Goal: Information Seeking & Learning: Get advice/opinions

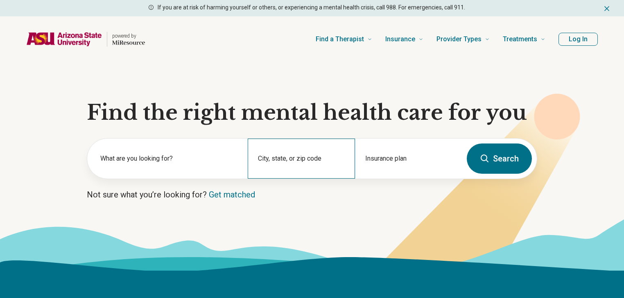
click at [294, 157] on div "City, state, or zip code" at bounding box center [301, 159] width 107 height 40
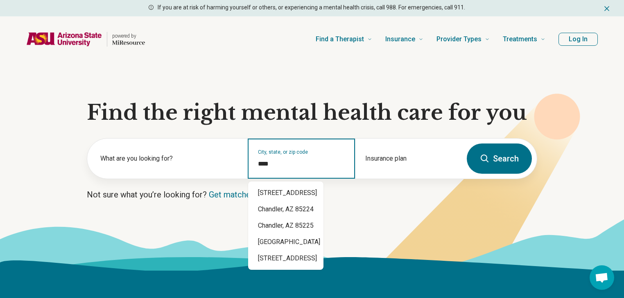
type input "*****"
click at [288, 192] on div "Chandler, AZ 85225" at bounding box center [284, 193] width 72 height 16
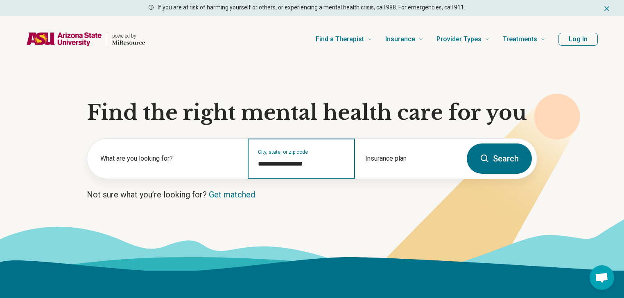
type input "**********"
click at [488, 158] on icon at bounding box center [485, 159] width 10 height 10
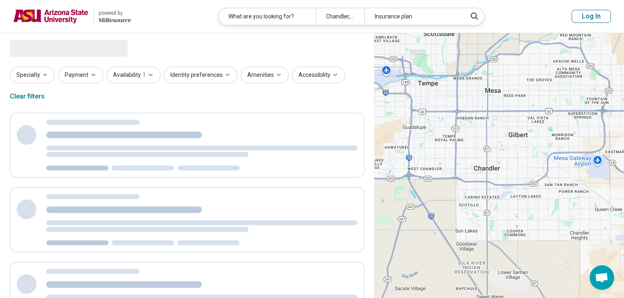
select select "***"
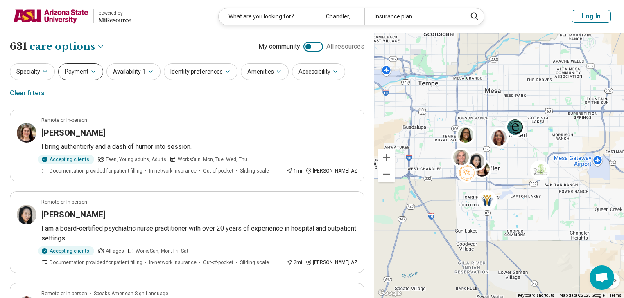
click at [90, 77] on button "Payment" at bounding box center [80, 71] width 45 height 17
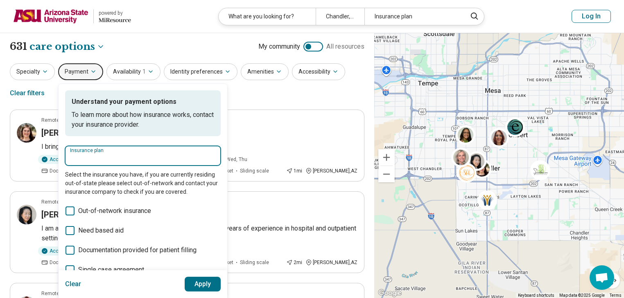
click at [106, 159] on input "Insurance plan" at bounding box center [143, 158] width 146 height 10
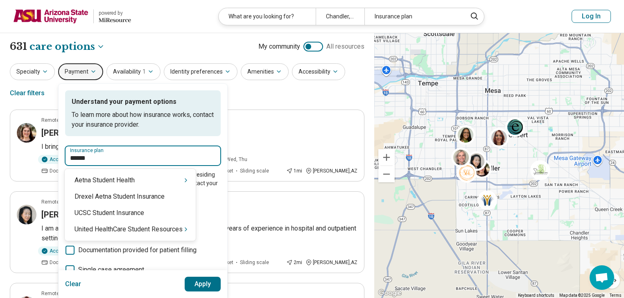
type input "*******"
click at [124, 229] on div "United HealthCare Student Resources" at bounding box center [130, 229] width 131 height 16
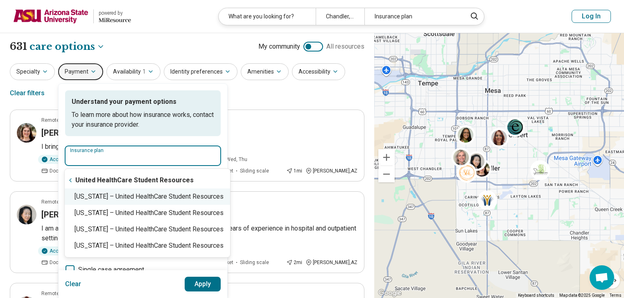
click at [129, 196] on div "Arizona – United HealthCare Student Resources" at bounding box center [147, 197] width 165 height 16
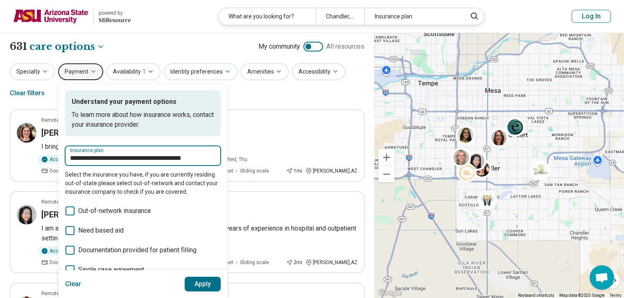
type input "**********"
click at [212, 282] on button "Apply" at bounding box center [203, 284] width 36 height 15
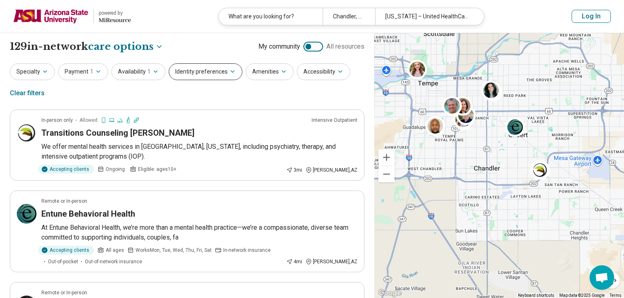
click at [214, 66] on button "Identity preferences" at bounding box center [206, 71] width 74 height 17
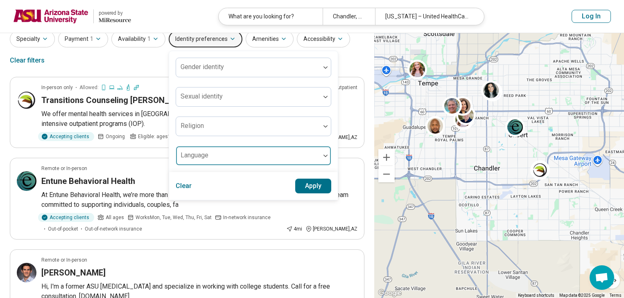
click at [226, 152] on div at bounding box center [248, 156] width 144 height 18
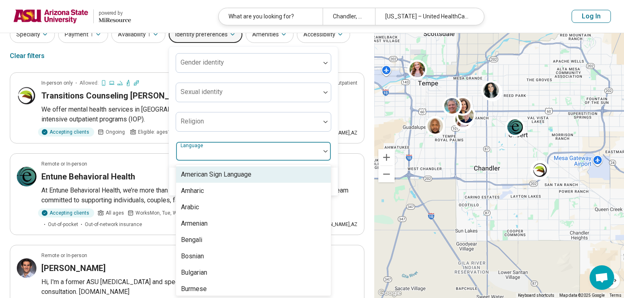
scroll to position [38, 0]
click at [226, 152] on div at bounding box center [247, 154] width 137 height 11
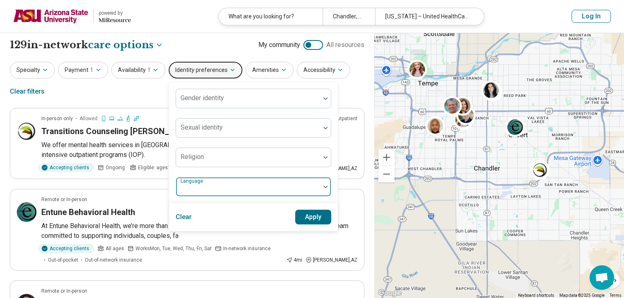
scroll to position [0, 0]
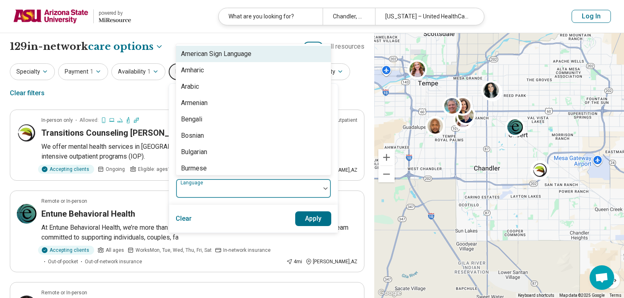
click at [223, 183] on div at bounding box center [248, 189] width 144 height 18
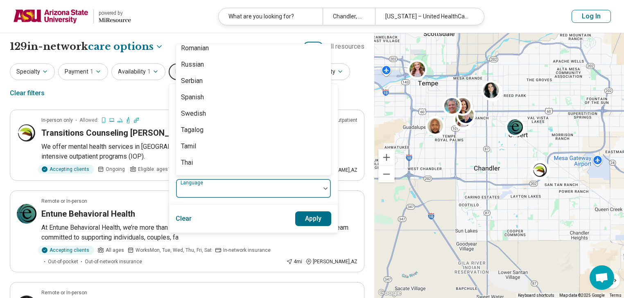
scroll to position [720, 0]
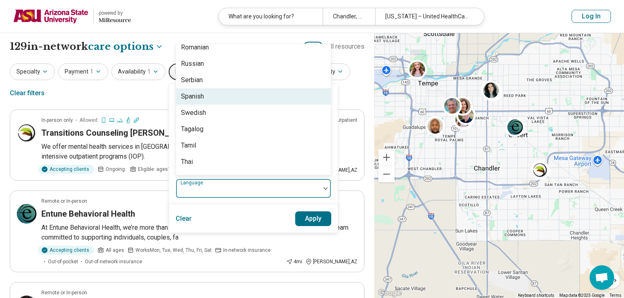
click at [212, 98] on div "Spanish" at bounding box center [253, 96] width 155 height 16
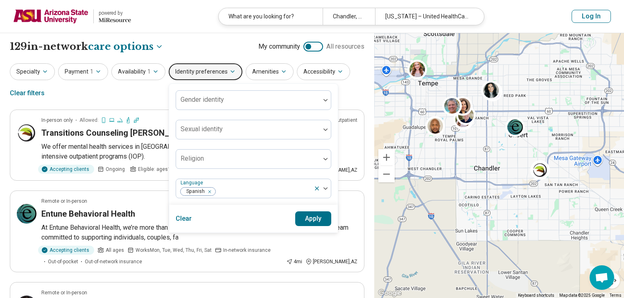
click at [306, 213] on button "Apply" at bounding box center [313, 219] width 36 height 15
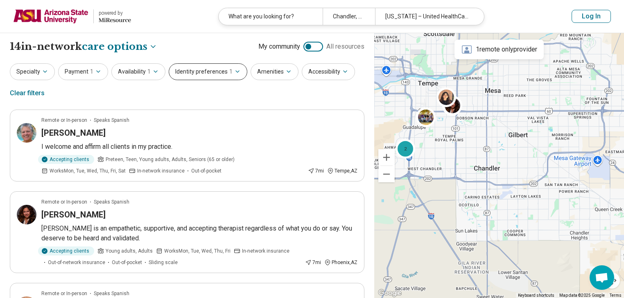
click at [197, 70] on button "Identity preferences 1" at bounding box center [208, 71] width 79 height 17
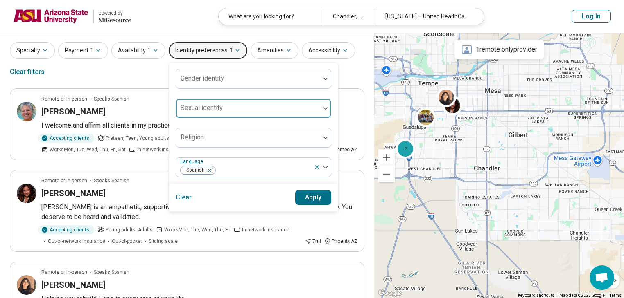
scroll to position [33, 0]
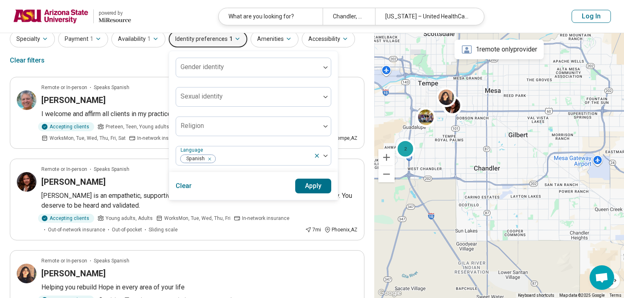
click at [232, 184] on div "Clear Apply" at bounding box center [253, 186] width 169 height 28
click at [295, 182] on button "Apply" at bounding box center [313, 186] width 36 height 15
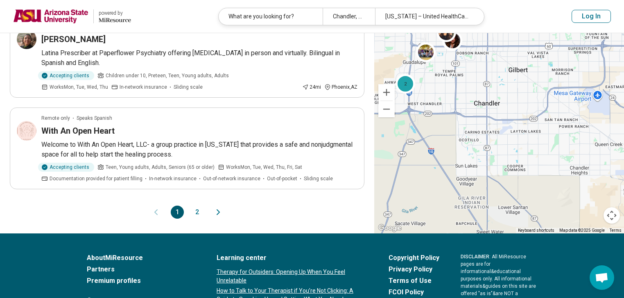
scroll to position [818, 0]
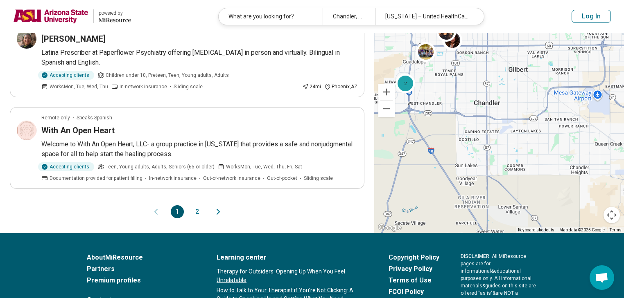
click at [198, 207] on button "2" at bounding box center [196, 211] width 13 height 13
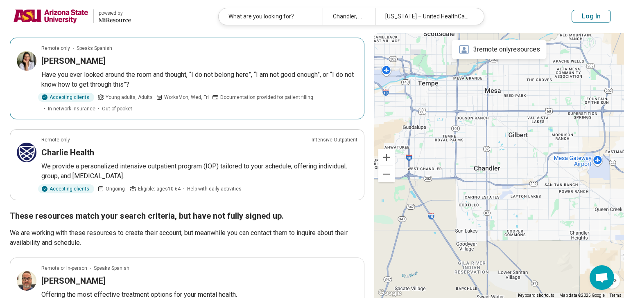
scroll to position [98, 0]
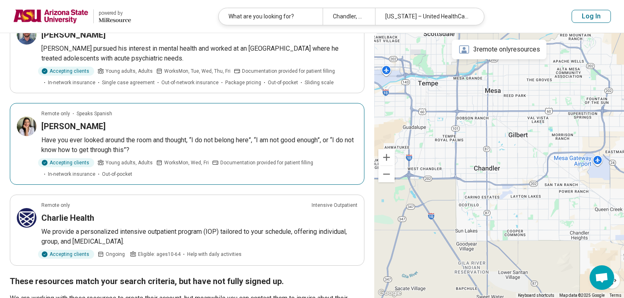
click at [141, 121] on div "Adriana Cardona" at bounding box center [199, 126] width 316 height 11
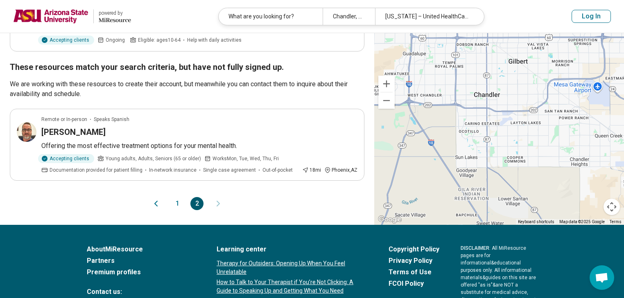
scroll to position [327, 0]
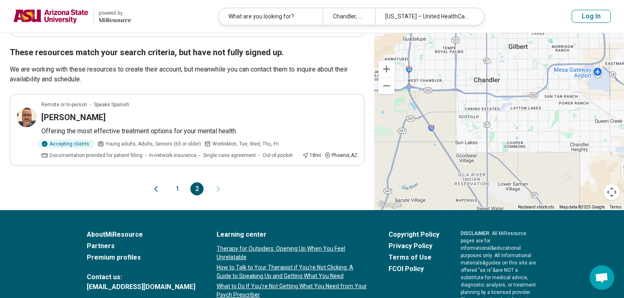
click at [179, 182] on button "1" at bounding box center [177, 188] width 13 height 13
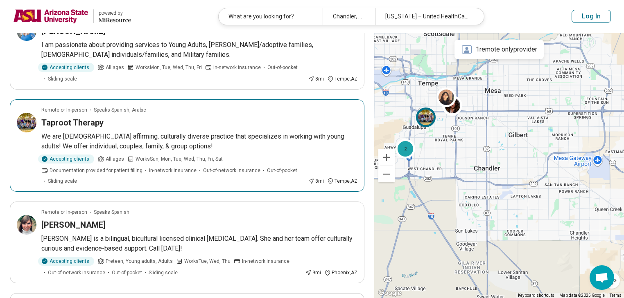
scroll to position [393, 0]
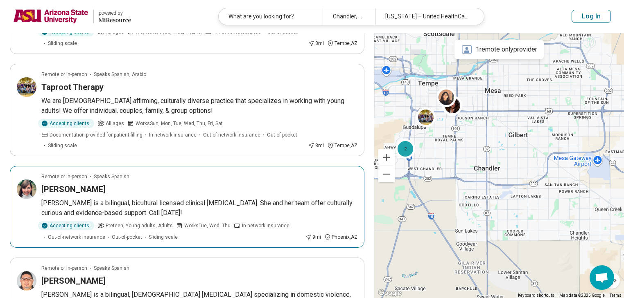
click at [134, 190] on div "Lauren Taveras" at bounding box center [199, 189] width 316 height 11
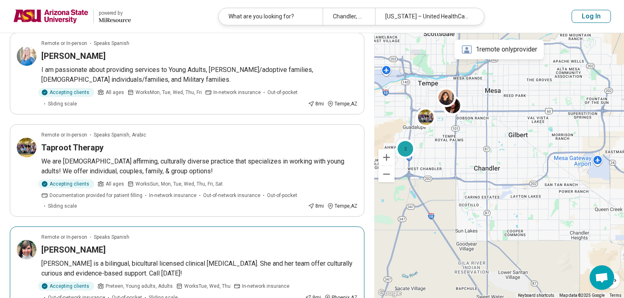
scroll to position [327, 0]
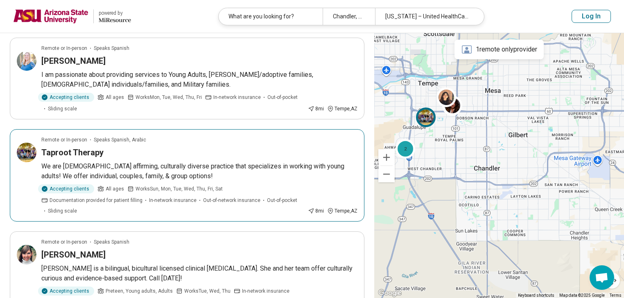
click at [190, 152] on div "Taproot Therapy" at bounding box center [199, 152] width 316 height 11
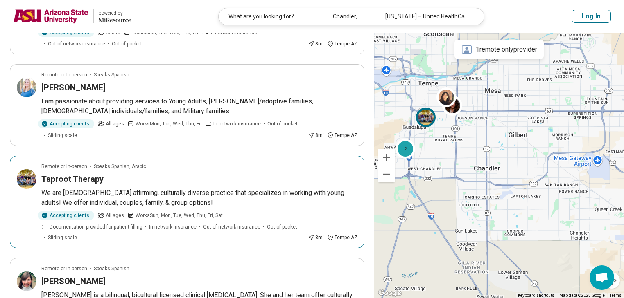
scroll to position [229, 0]
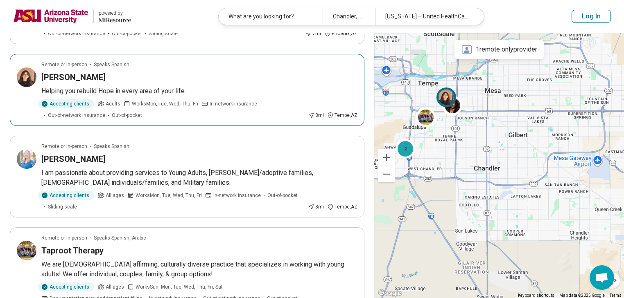
click at [96, 72] on div "[PERSON_NAME]" at bounding box center [199, 77] width 316 height 11
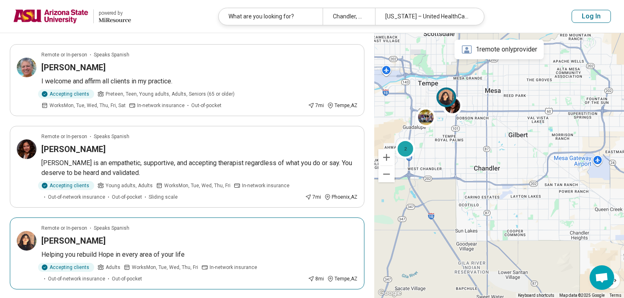
scroll to position [33, 0]
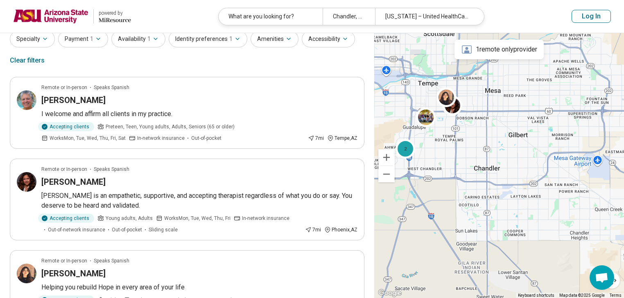
click at [584, 9] on header "powered by Miresource logo What are you looking for? Chandler, AZ 85225 Arizona…" at bounding box center [312, 16] width 624 height 33
click at [586, 12] on button "Log In" at bounding box center [590, 16] width 39 height 13
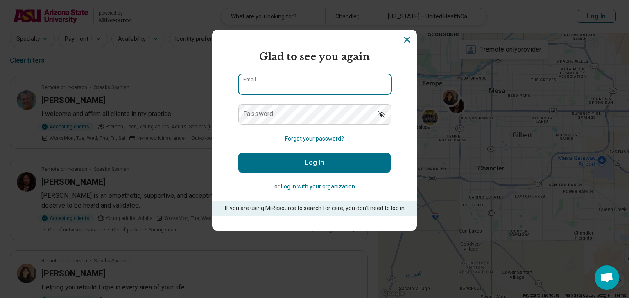
click at [275, 84] on input "Email" at bounding box center [315, 84] width 152 height 20
click at [293, 87] on input "********" at bounding box center [315, 84] width 152 height 20
type input "**********"
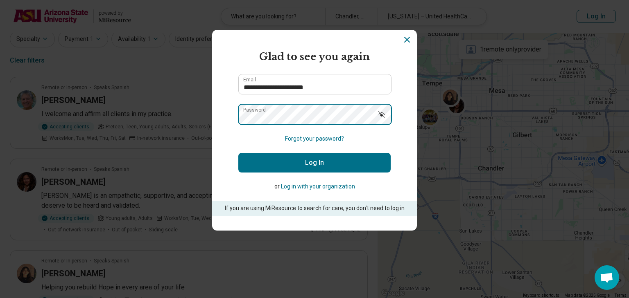
click at [238, 153] on button "Log In" at bounding box center [314, 163] width 152 height 20
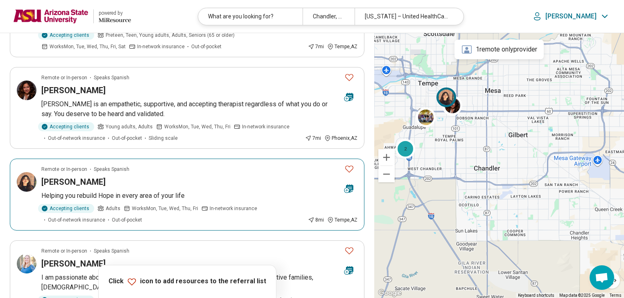
scroll to position [164, 0]
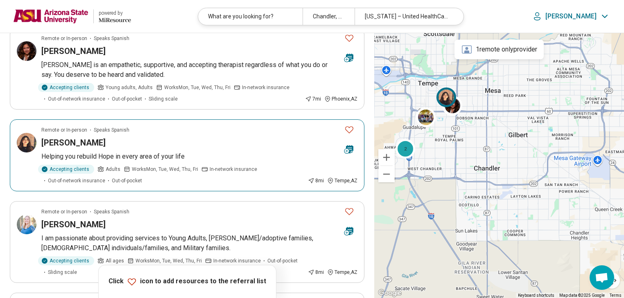
click at [346, 131] on icon "Favorite" at bounding box center [349, 130] width 10 height 10
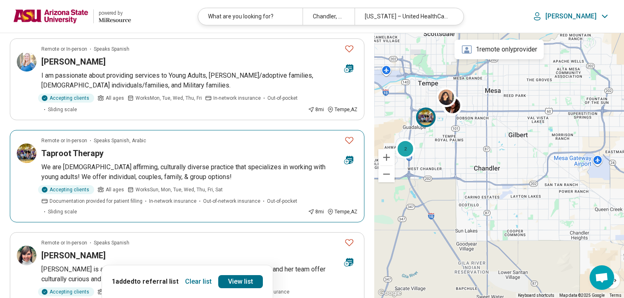
scroll to position [327, 0]
click at [347, 139] on icon "Favorite" at bounding box center [349, 140] width 10 height 10
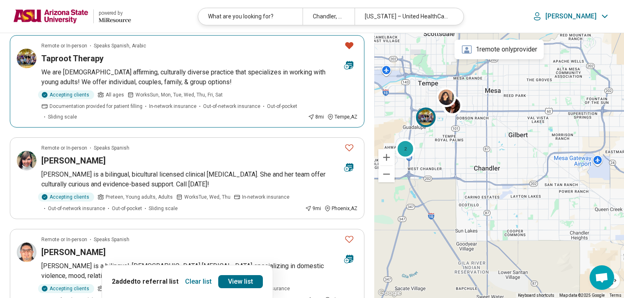
scroll to position [426, 0]
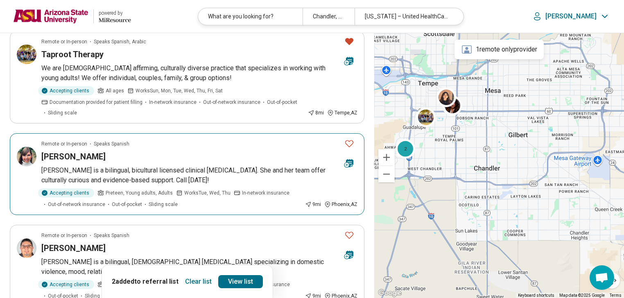
click at [347, 144] on icon "Favorite" at bounding box center [349, 143] width 8 height 7
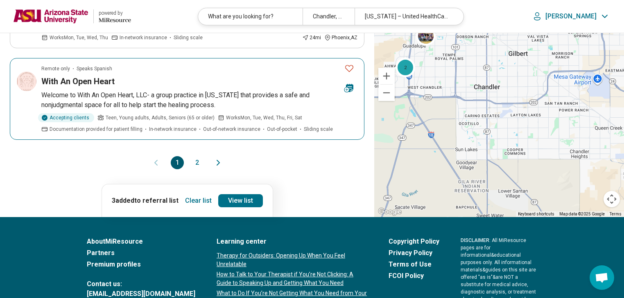
scroll to position [884, 0]
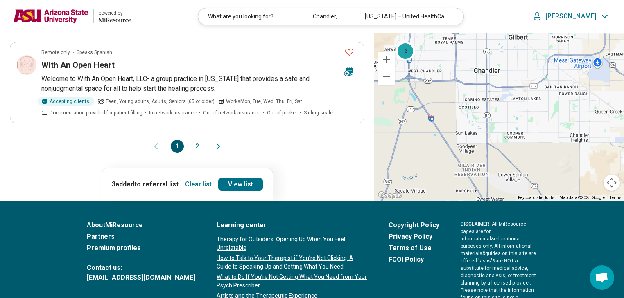
click at [199, 144] on button "2" at bounding box center [196, 146] width 13 height 13
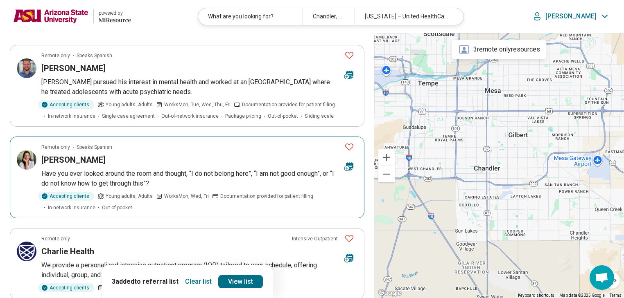
scroll to position [65, 0]
click at [348, 150] on icon "Favorite" at bounding box center [349, 146] width 10 height 10
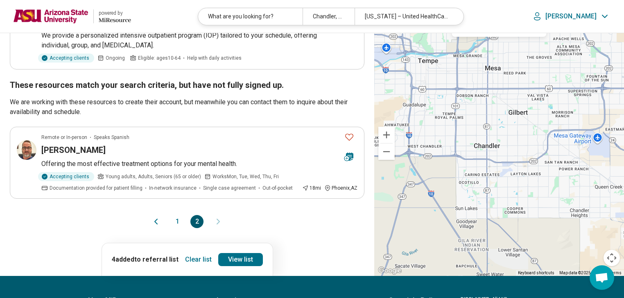
scroll to position [327, 0]
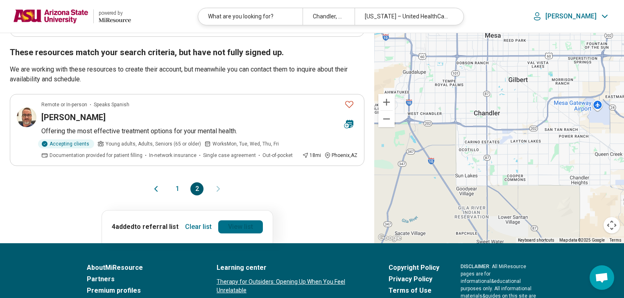
click at [234, 225] on link "View list" at bounding box center [240, 227] width 45 height 13
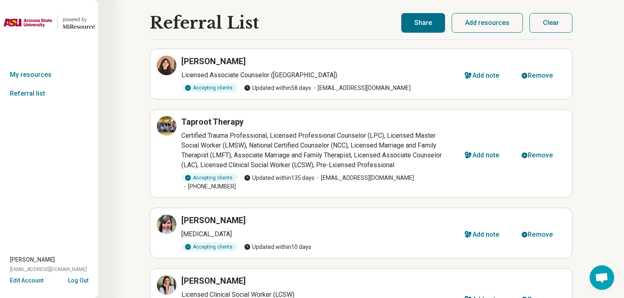
click at [434, 20] on button "Share" at bounding box center [423, 23] width 44 height 20
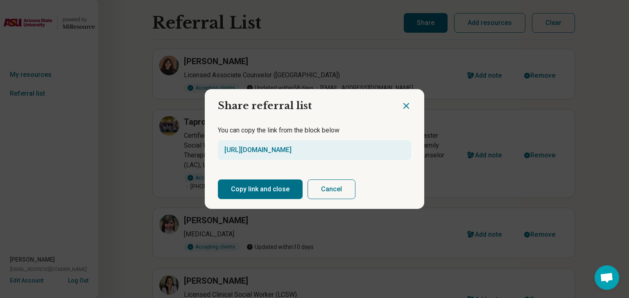
click at [272, 194] on button "Copy link and close" at bounding box center [260, 190] width 85 height 20
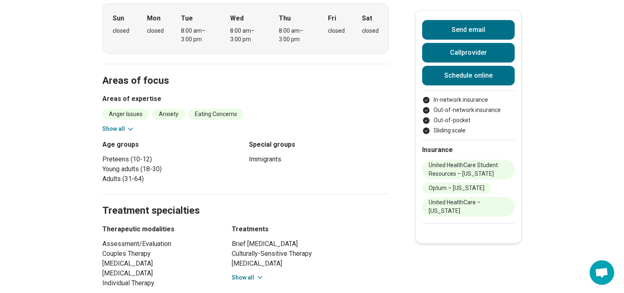
scroll to position [295, 0]
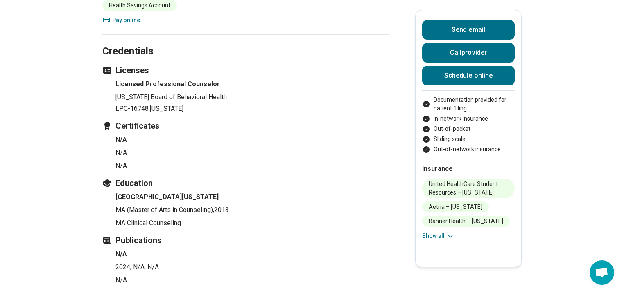
scroll to position [1473, 0]
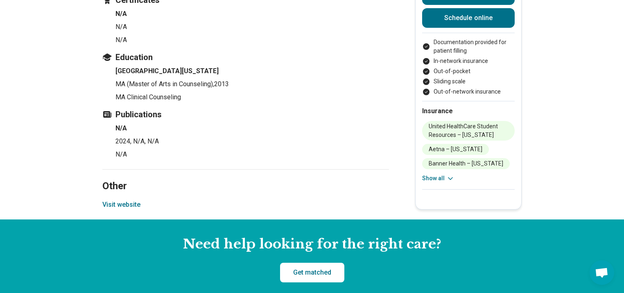
click at [135, 200] on button "Visit website" at bounding box center [121, 205] width 38 height 10
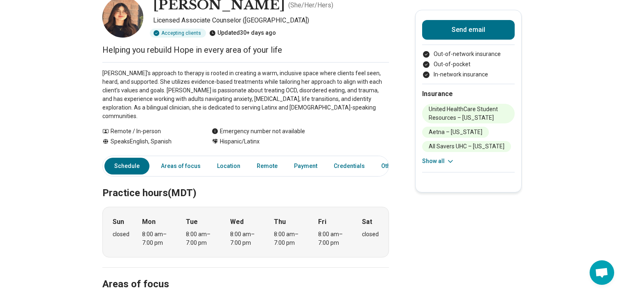
scroll to position [33, 0]
